Goal: Information Seeking & Learning: Learn about a topic

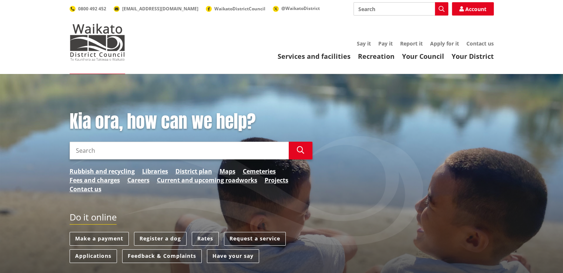
click at [395, 9] on input "Search" at bounding box center [400, 8] width 95 height 13
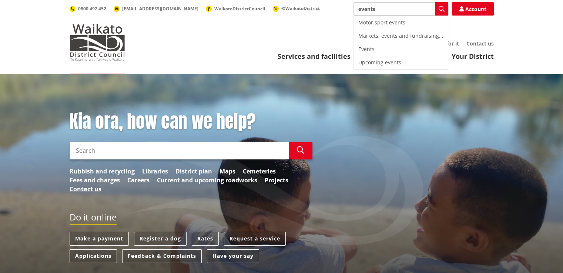
type input "events"
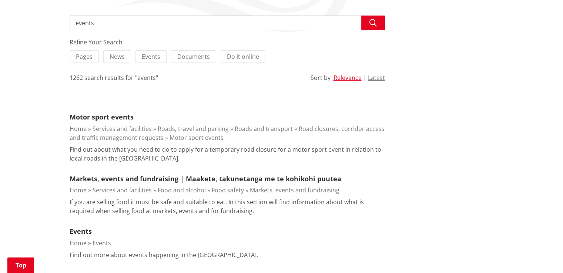
scroll to position [200, 0]
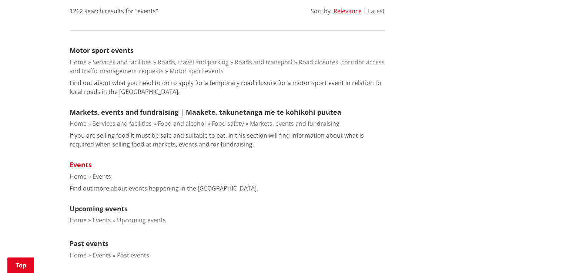
click at [80, 165] on link "Events" at bounding box center [81, 164] width 22 height 9
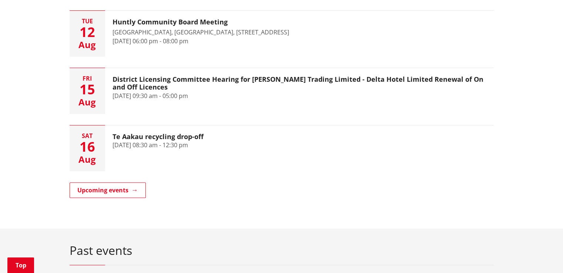
scroll to position [260, 0]
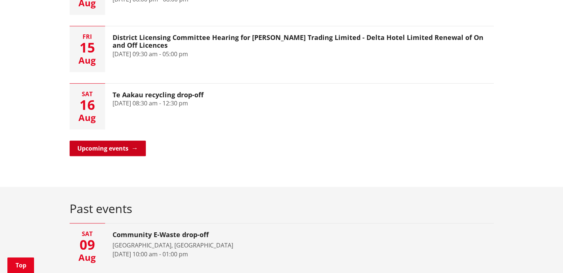
click at [124, 141] on link "Upcoming events" at bounding box center [108, 149] width 76 height 16
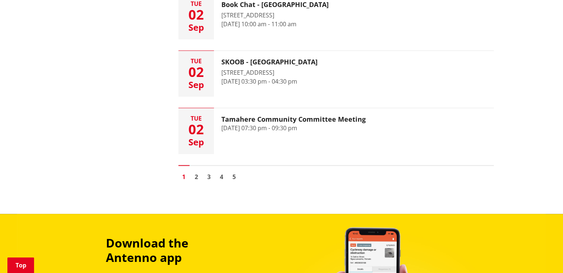
scroll to position [1133, 0]
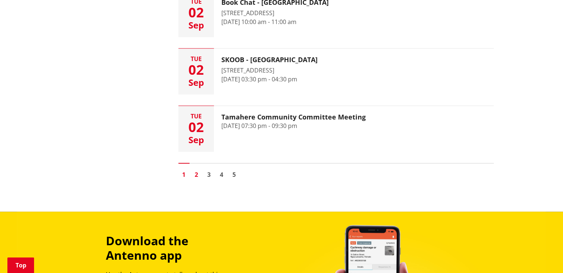
click at [195, 173] on link "2" at bounding box center [196, 174] width 11 height 11
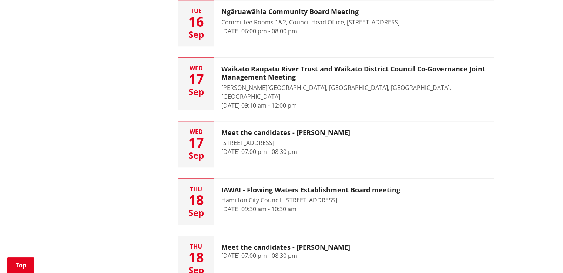
scroll to position [836, 0]
